Goal: Task Accomplishment & Management: Use online tool/utility

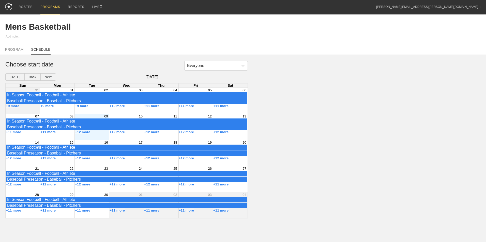
click at [43, 5] on div "PROGRAMS" at bounding box center [50, 7] width 20 height 14
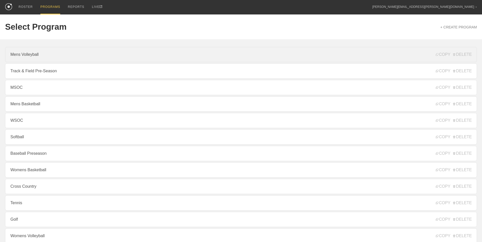
click at [39, 60] on link "Mens Volleyball" at bounding box center [241, 54] width 472 height 15
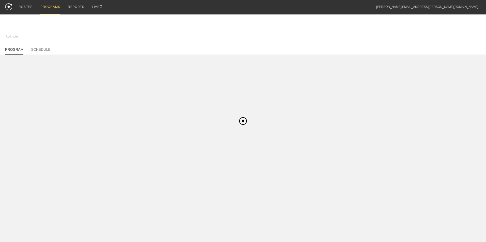
type textarea "x"
type input "Mens Volleyball"
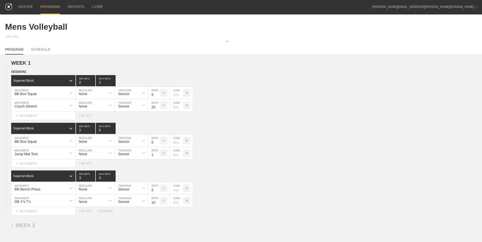
click at [52, 7] on div "PROGRAMS" at bounding box center [50, 7] width 20 height 14
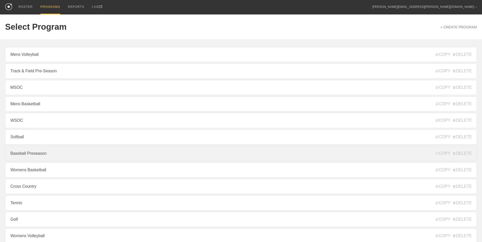
scroll to position [47, 0]
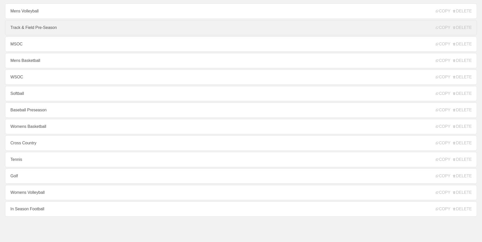
click at [31, 29] on link "Track & Field Pre-Season" at bounding box center [241, 27] width 472 height 15
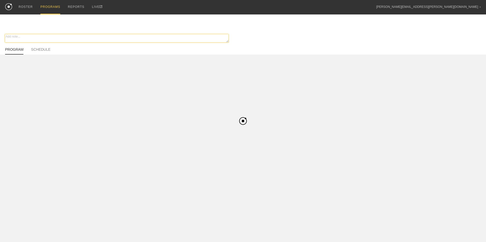
type textarea "x"
type input "Track & Field Pre-Season"
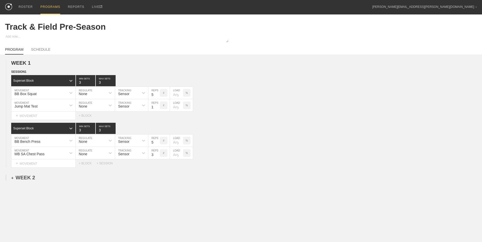
click at [24, 179] on div "+ WEEK 2" at bounding box center [23, 178] width 24 height 6
click at [21, 182] on div "+ SESSION 1" at bounding box center [21, 183] width 20 height 5
click at [45, 194] on div "+ BLOCK" at bounding box center [43, 192] width 64 height 8
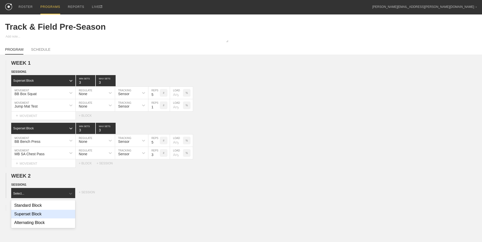
click at [47, 218] on div "Superset Block" at bounding box center [43, 214] width 64 height 9
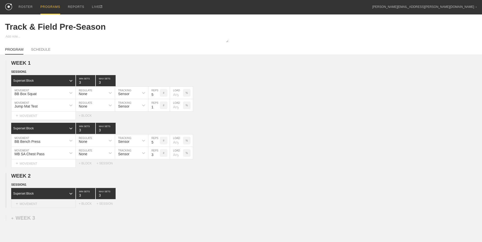
click at [39, 206] on div "+ MOVEMENT" at bounding box center [43, 204] width 65 height 8
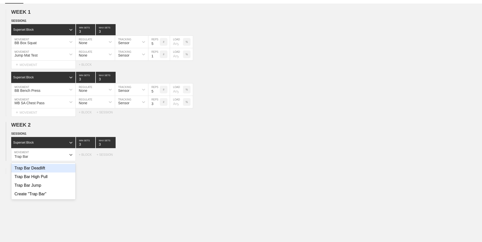
click at [31, 172] on div "Trap Bar Deadlift" at bounding box center [43, 168] width 64 height 9
type input "Trap Bar"
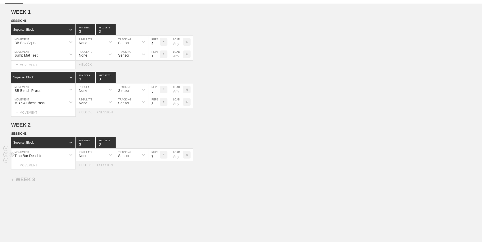
click at [158, 158] on input "7" at bounding box center [153, 155] width 11 height 12
click at [158, 158] on input "6" at bounding box center [153, 155] width 11 height 12
type input "5"
click at [158, 158] on input "5" at bounding box center [153, 155] width 11 height 12
click at [60, 165] on div "+ MOVEMENT" at bounding box center [43, 165] width 65 height 8
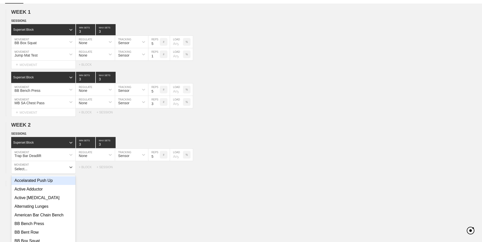
scroll to position [64, 0]
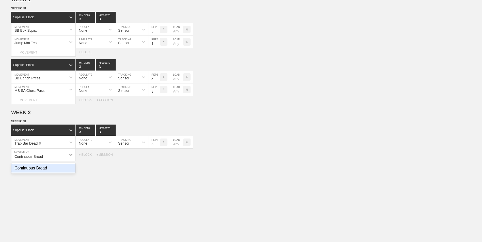
click at [58, 170] on div "Continuous Broad" at bounding box center [43, 168] width 64 height 9
type input "Continuous Broad"
click at [158, 158] on input "7" at bounding box center [153, 155] width 11 height 12
click at [158, 158] on input "6" at bounding box center [153, 155] width 11 height 12
click at [158, 158] on input "5" at bounding box center [153, 155] width 11 height 12
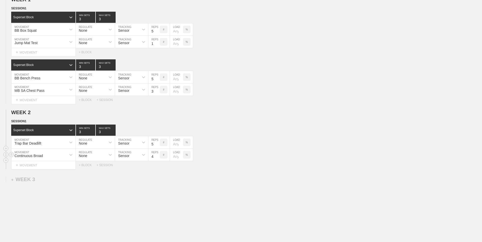
click at [158, 158] on input "4" at bounding box center [153, 155] width 11 height 12
type input "3"
click at [158, 158] on input "3" at bounding box center [153, 155] width 11 height 12
click at [84, 166] on div "+ BLOCK" at bounding box center [88, 166] width 18 height 4
click at [68, 175] on div at bounding box center [70, 178] width 9 height 9
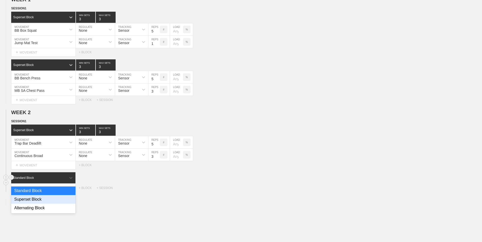
click at [57, 197] on div "Superset Block" at bounding box center [43, 199] width 64 height 9
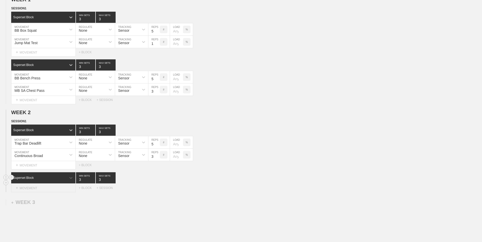
click at [55, 187] on div "+ MOVEMENT" at bounding box center [43, 188] width 65 height 8
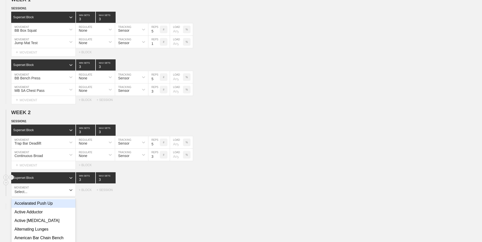
scroll to position [99, 0]
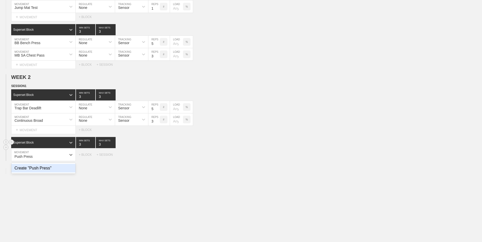
click at [51, 170] on div "Create "Push Press"" at bounding box center [43, 168] width 64 height 9
type input "Push Press"
click at [154, 159] on input "8" at bounding box center [153, 155] width 11 height 12
click at [157, 157] on input "9" at bounding box center [153, 155] width 11 height 12
click at [158, 159] on input "8" at bounding box center [153, 155] width 11 height 12
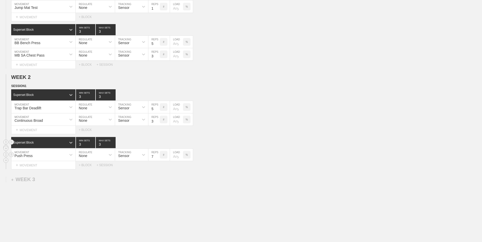
click at [158, 159] on input "7" at bounding box center [153, 155] width 11 height 12
click at [158, 159] on input "6" at bounding box center [153, 155] width 11 height 12
click at [158, 159] on input "5" at bounding box center [153, 155] width 11 height 12
click at [158, 159] on input "4" at bounding box center [153, 155] width 11 height 12
type input "5"
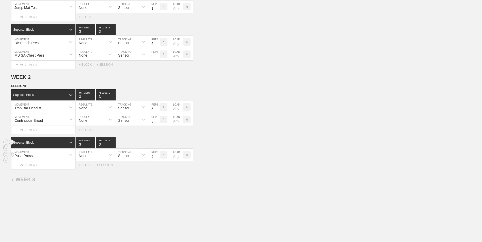
click at [156, 156] on input "5" at bounding box center [153, 155] width 11 height 12
click at [55, 165] on div "+ MOVEMENT" at bounding box center [43, 165] width 65 height 8
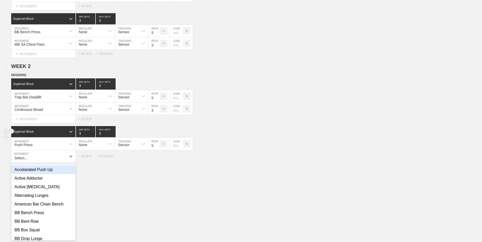
scroll to position [111, 0]
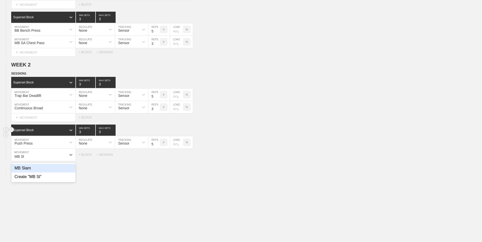
click at [55, 166] on div "MB Slam" at bounding box center [43, 168] width 64 height 9
type input "MB Sl"
click at [158, 160] on input "7" at bounding box center [153, 155] width 11 height 12
click at [158, 160] on input "6" at bounding box center [153, 155] width 11 height 12
type input "5"
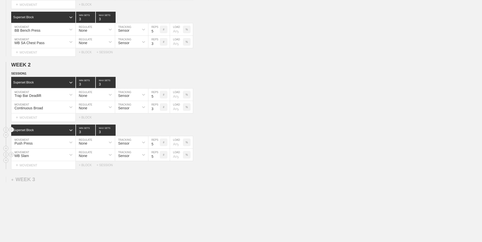
click at [158, 160] on input "5" at bounding box center [153, 155] width 11 height 12
click at [84, 167] on div "+ BLOCK" at bounding box center [88, 166] width 18 height 4
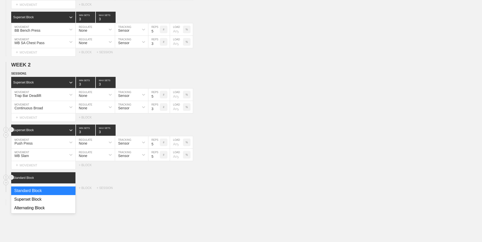
click at [68, 181] on div at bounding box center [70, 178] width 9 height 9
click at [63, 201] on div "Superset Block" at bounding box center [43, 199] width 64 height 9
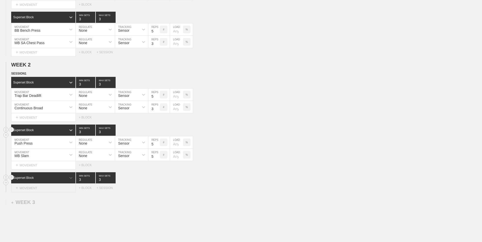
click at [57, 192] on div "+ MOVEMENT" at bounding box center [43, 188] width 65 height 8
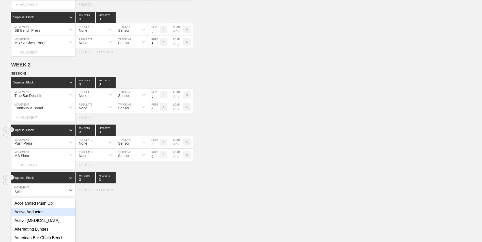
scroll to position [147, 0]
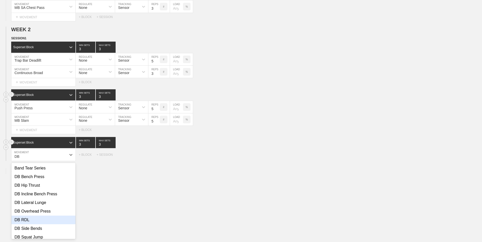
type input "D"
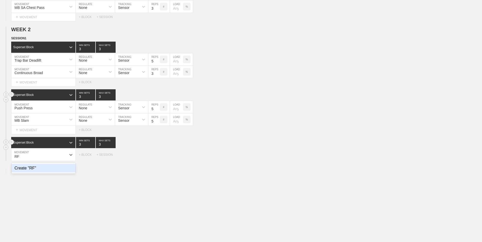
type input "R"
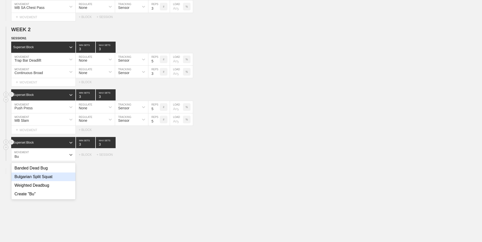
click at [51, 181] on div "Bulgarian Split Squat" at bounding box center [43, 177] width 64 height 9
type input "Bu"
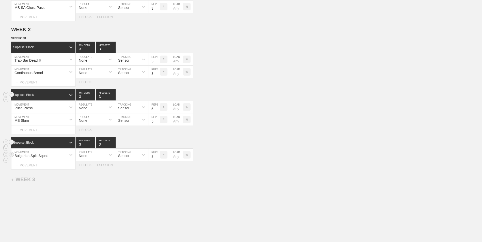
click at [157, 154] on input "8" at bounding box center [153, 155] width 11 height 12
click at [157, 156] on input "9" at bounding box center [153, 155] width 11 height 12
type input "10"
click at [157, 156] on input "10" at bounding box center [153, 155] width 11 height 12
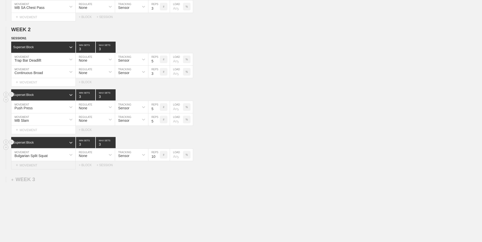
click at [56, 169] on div "+ MOVEMENT" at bounding box center [43, 165] width 65 height 8
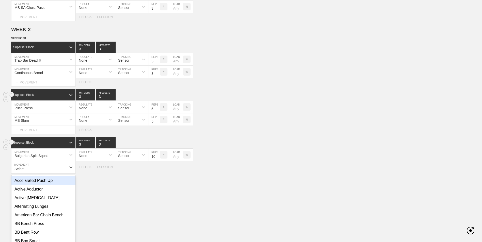
scroll to position [159, 0]
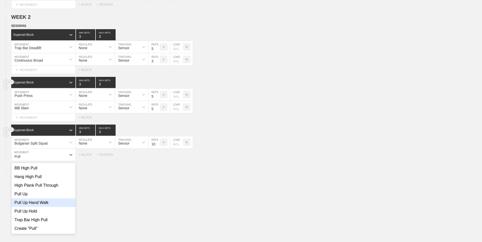
click at [41, 214] on div "Pull Up Hold" at bounding box center [43, 211] width 64 height 9
type input "Pull"
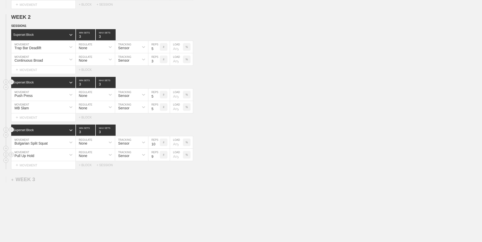
click at [157, 156] on input "9" at bounding box center [153, 155] width 11 height 12
click at [157, 156] on input "10" at bounding box center [153, 155] width 11 height 12
click at [157, 156] on input "11" at bounding box center [153, 155] width 11 height 12
type input "10"
click at [158, 159] on input "10" at bounding box center [153, 155] width 11 height 12
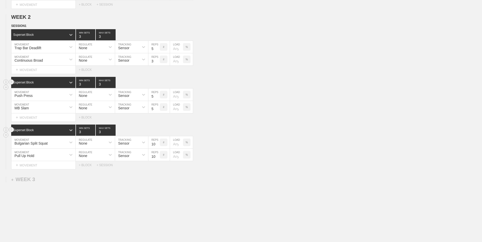
click at [144, 195] on div "WEEK 1 DUPLICATE DELETE SESSION 1 Superset Block 3 MIN SETS 3 MAX SETS DUPLICAT…" at bounding box center [241, 77] width 482 height 363
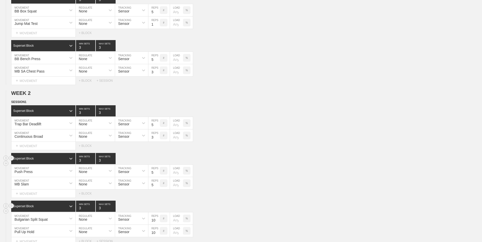
scroll to position [0, 0]
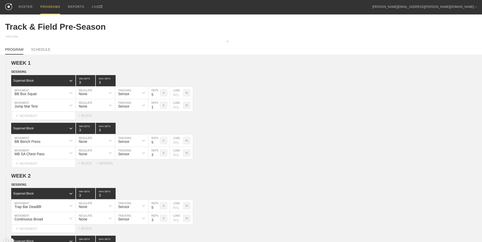
click at [44, 8] on div "PROGRAMS" at bounding box center [50, 7] width 20 height 14
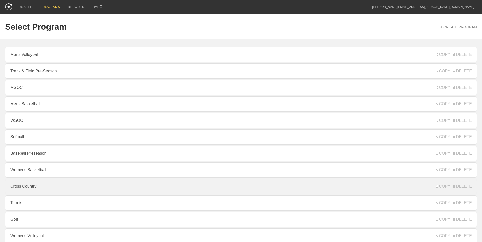
click at [70, 191] on link "Cross Country" at bounding box center [241, 186] width 472 height 15
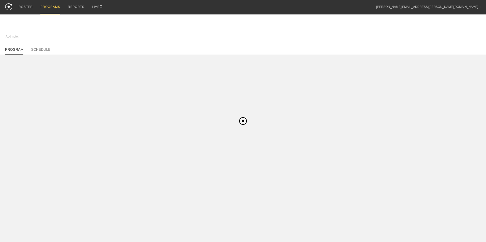
type textarea "x"
type input "Cross Country"
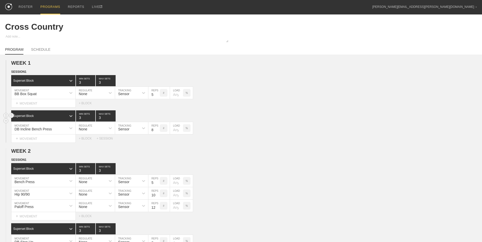
scroll to position [129, 0]
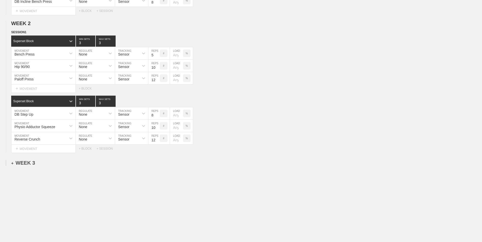
click at [27, 162] on div "+ WEEK 3" at bounding box center [23, 163] width 24 height 6
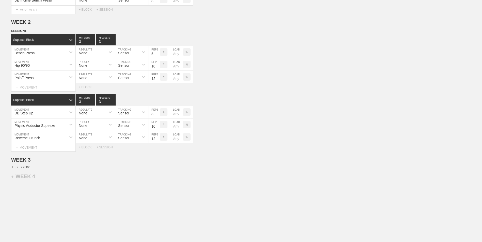
click at [25, 169] on div "+ SESSION 1" at bounding box center [21, 167] width 20 height 5
click at [45, 178] on div "+ BLOCK" at bounding box center [43, 176] width 64 height 8
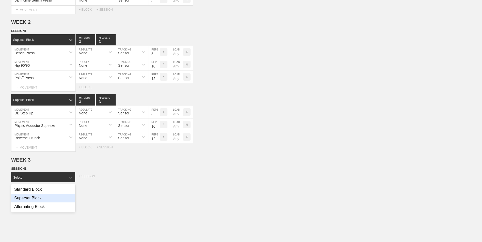
click at [45, 197] on div "Superset Block" at bounding box center [43, 198] width 64 height 9
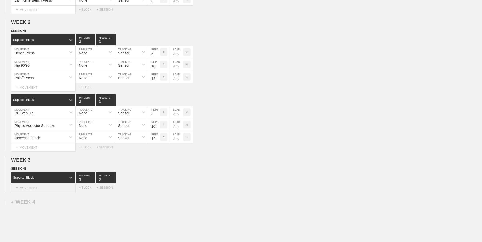
click at [41, 192] on div "+ MOVEMENT" at bounding box center [43, 188] width 65 height 8
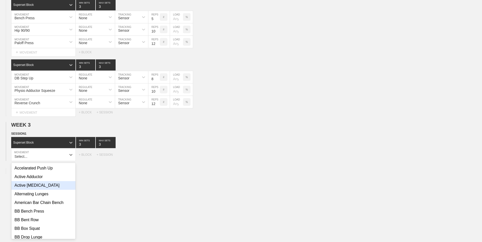
scroll to position [164, 0]
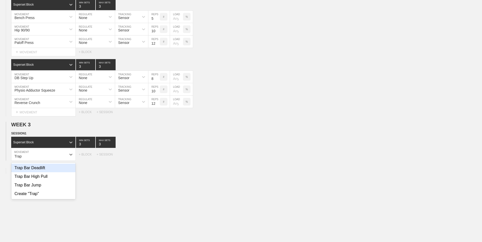
click at [42, 169] on div "Trap Bar Deadlift" at bounding box center [43, 168] width 64 height 9
type input "Trap"
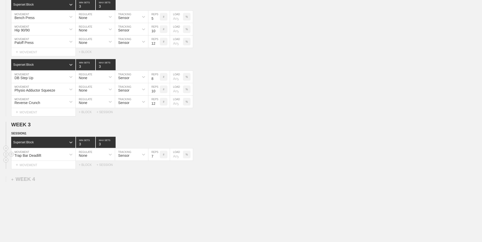
click at [158, 159] on input "7" at bounding box center [153, 155] width 11 height 12
click at [158, 159] on input "6" at bounding box center [153, 155] width 11 height 12
click at [158, 159] on input "5" at bounding box center [153, 155] width 11 height 12
click at [158, 159] on input "4" at bounding box center [153, 155] width 11 height 12
type input "5"
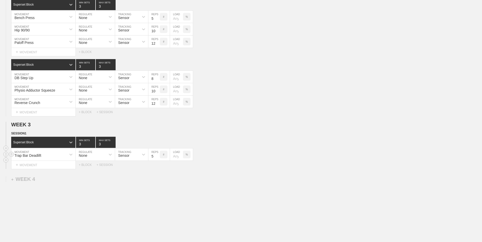
click at [157, 156] on input "5" at bounding box center [153, 155] width 11 height 12
click at [32, 167] on div "+ MOVEMENT" at bounding box center [43, 165] width 65 height 8
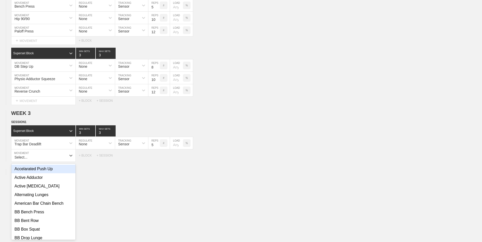
scroll to position [177, 0]
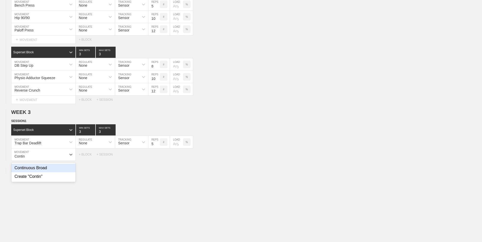
click at [32, 167] on div "Continuous Broad" at bounding box center [43, 168] width 64 height 9
type input "Contin"
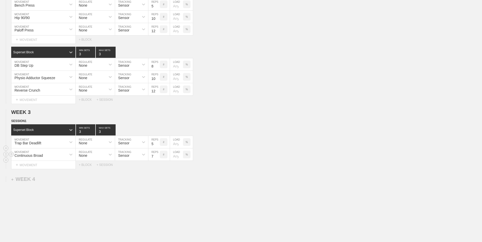
click at [157, 158] on input "7" at bounding box center [153, 155] width 11 height 12
click at [157, 158] on input "6" at bounding box center [153, 155] width 11 height 12
click at [157, 158] on input "5" at bounding box center [153, 155] width 11 height 12
click at [157, 158] on input "4" at bounding box center [153, 155] width 11 height 12
type input "3"
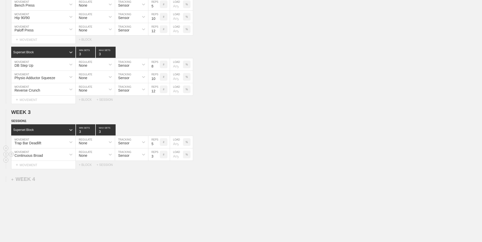
click at [157, 158] on input "3" at bounding box center [153, 155] width 11 height 12
click at [66, 169] on div "+ MOVEMENT" at bounding box center [43, 165] width 65 height 8
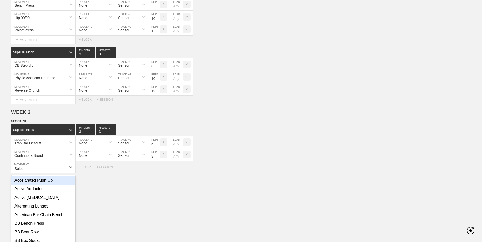
scroll to position [189, 0]
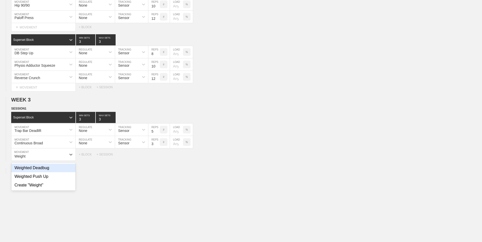
click at [66, 169] on div "Weighted Deadbug" at bounding box center [43, 168] width 64 height 9
type input "Weight"
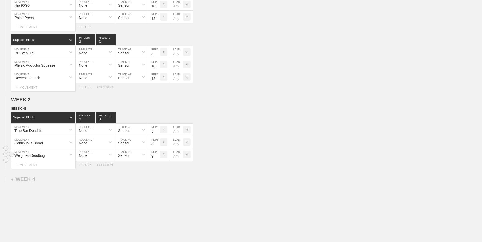
click at [157, 156] on input "9" at bounding box center [153, 155] width 11 height 12
click at [157, 156] on input "10" at bounding box center [153, 155] width 11 height 12
click at [157, 156] on input "11" at bounding box center [153, 155] width 11 height 12
type input "12"
click at [157, 156] on input "12" at bounding box center [153, 155] width 11 height 12
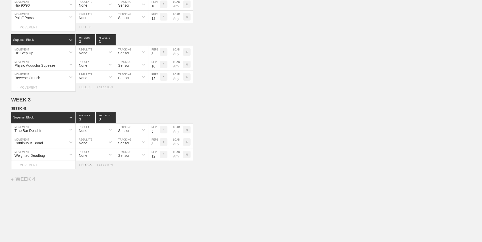
click at [86, 167] on div "+ BLOCK" at bounding box center [88, 165] width 18 height 4
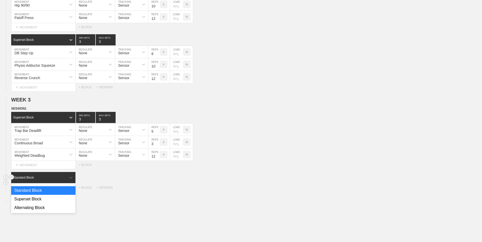
click at [59, 180] on div "Standard Block" at bounding box center [38, 178] width 55 height 5
click at [56, 199] on div "Superset Block" at bounding box center [43, 199] width 64 height 9
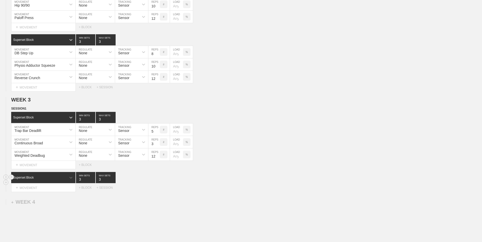
click at [52, 178] on div "Superset Block" at bounding box center [38, 178] width 55 height 5
click at [106, 203] on div "WEEK 1 DUPLICATE DELETE SESSION 1 Superset Block 3 MIN SETS 3 MAX SETS DUPLICAT…" at bounding box center [241, 73] width 482 height 416
click at [12, 176] on line at bounding box center [11, 176] width 2 height 0
click at [33, 189] on div "DELETE" at bounding box center [35, 190] width 41 height 8
